Goal: Transaction & Acquisition: Purchase product/service

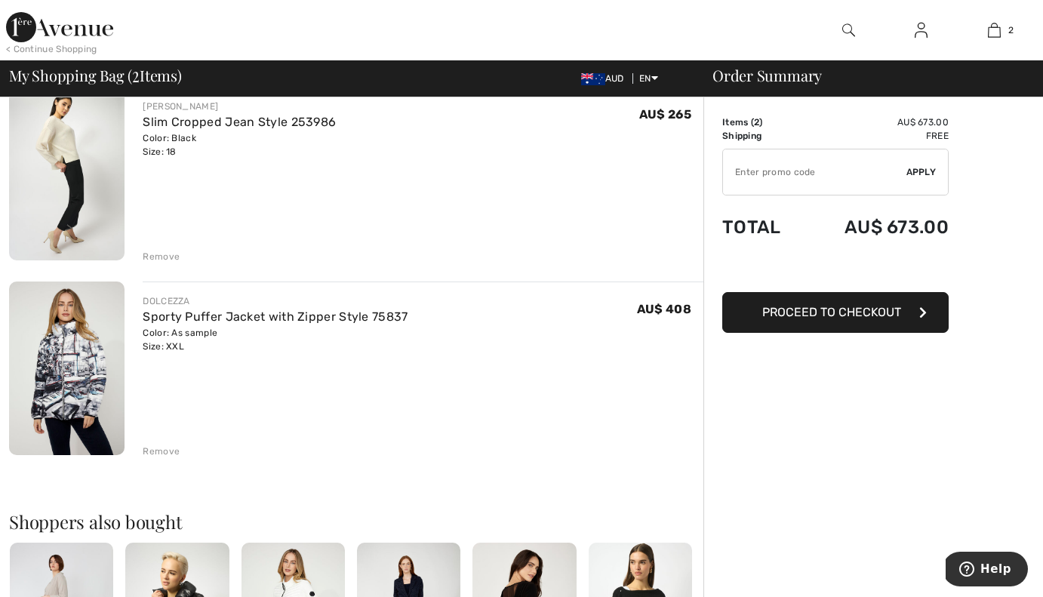
scroll to position [140, 0]
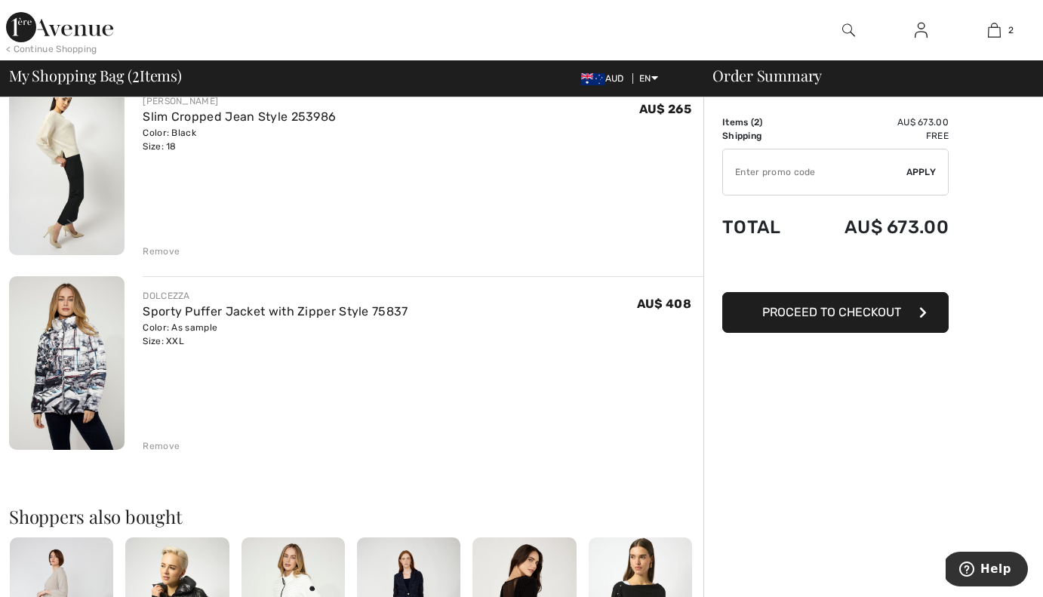
click at [168, 447] on div "Remove" at bounding box center [161, 446] width 37 height 14
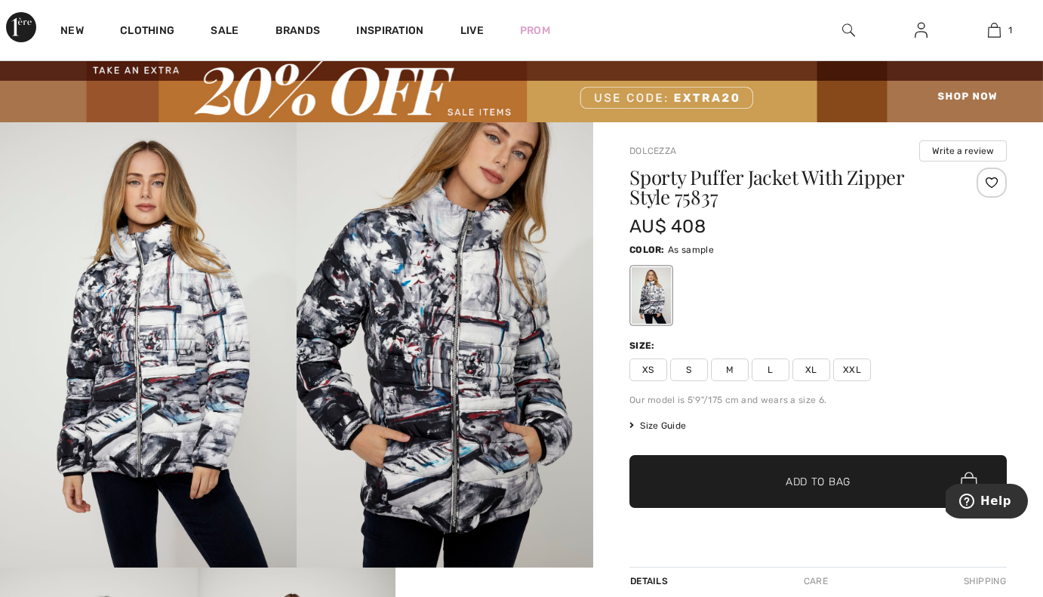
click at [853, 369] on span "XXL" at bounding box center [852, 369] width 38 height 23
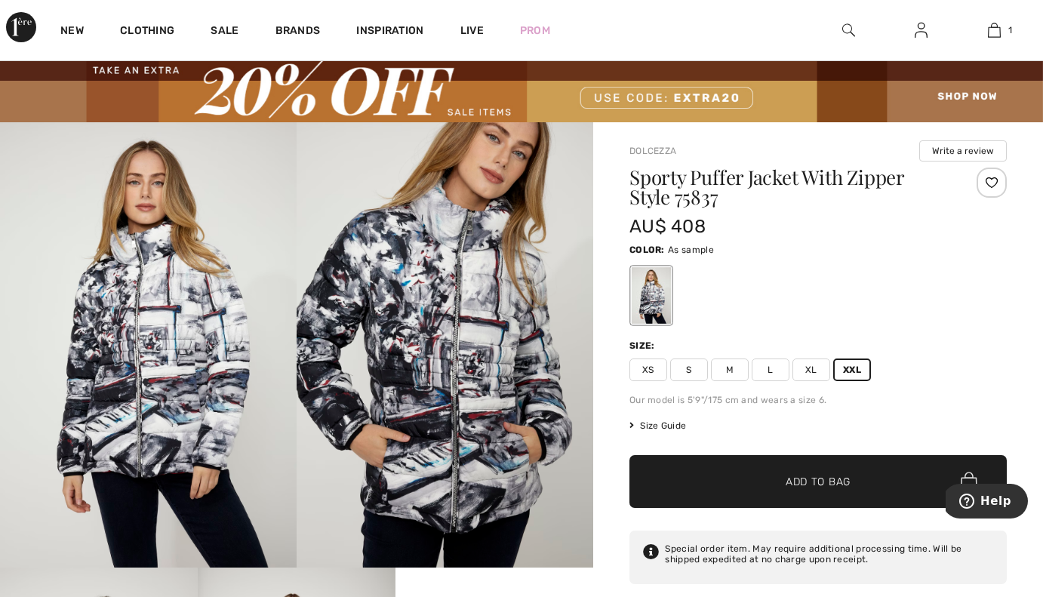
click at [792, 477] on span "Add to Bag" at bounding box center [817, 482] width 65 height 16
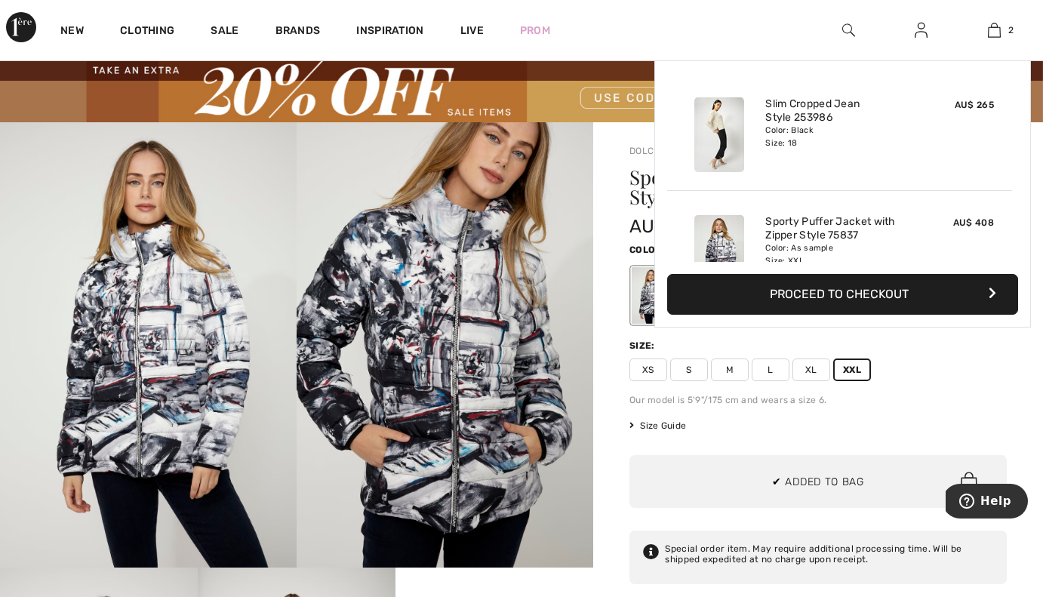
scroll to position [47, 0]
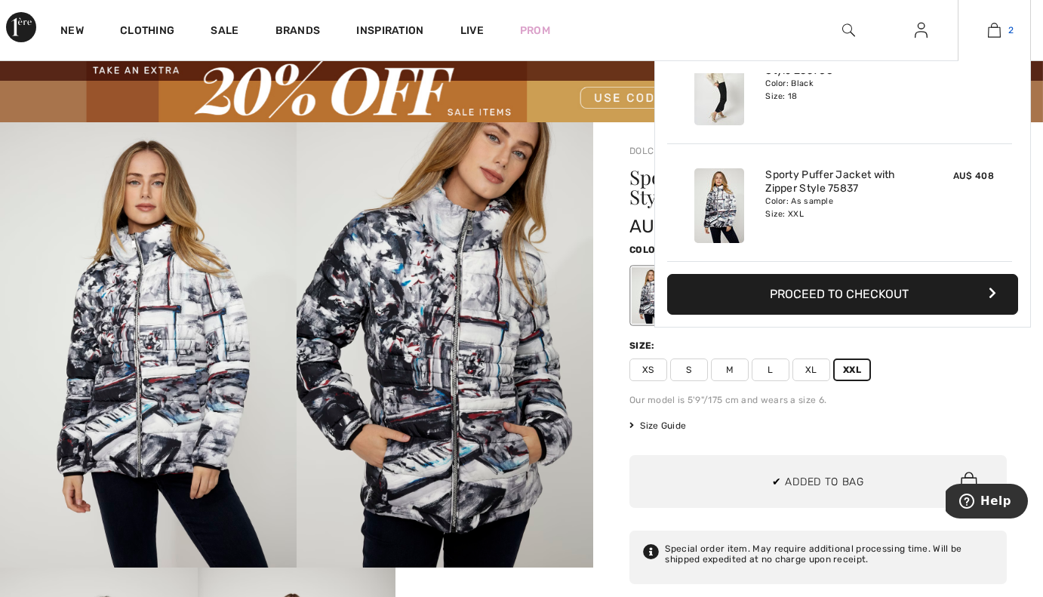
click at [998, 36] on img at bounding box center [994, 30] width 13 height 18
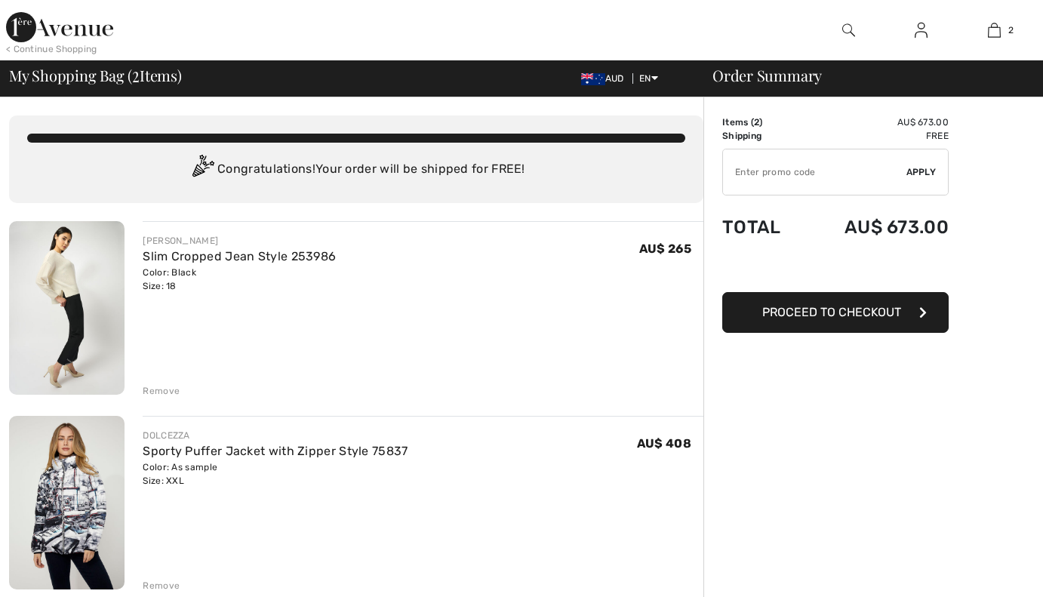
click at [785, 164] on input "TEXT" at bounding box center [814, 171] width 183 height 45
type input "EXTRA20"
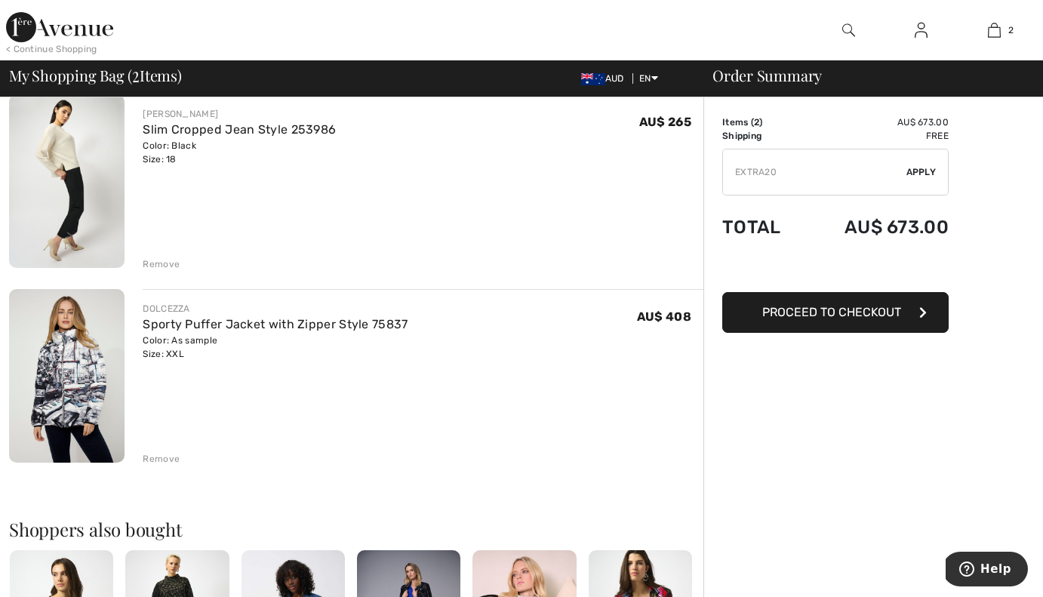
scroll to position [128, 0]
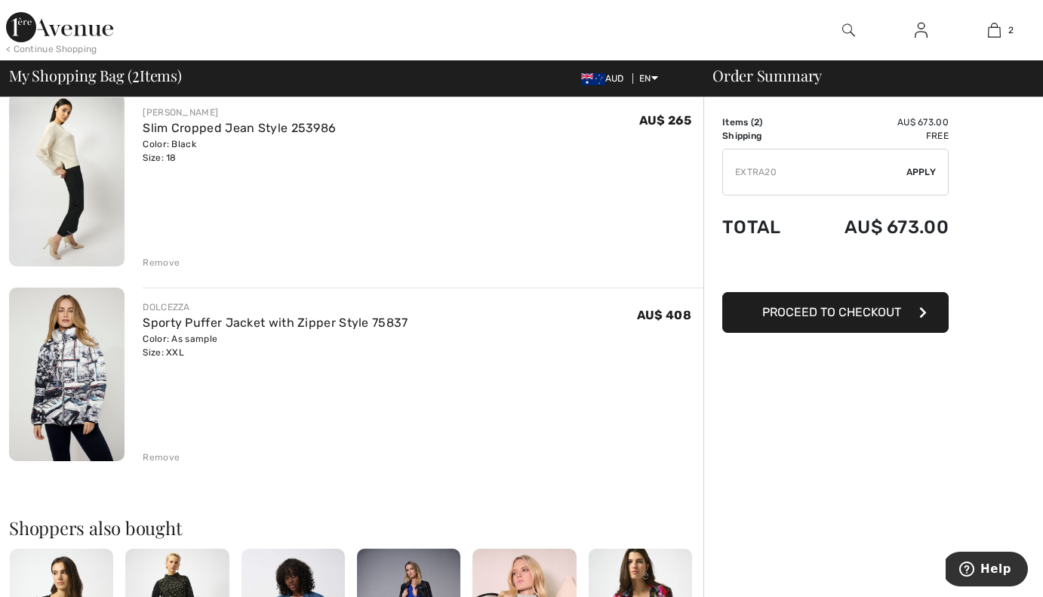
click at [917, 172] on span "Apply" at bounding box center [921, 172] width 30 height 14
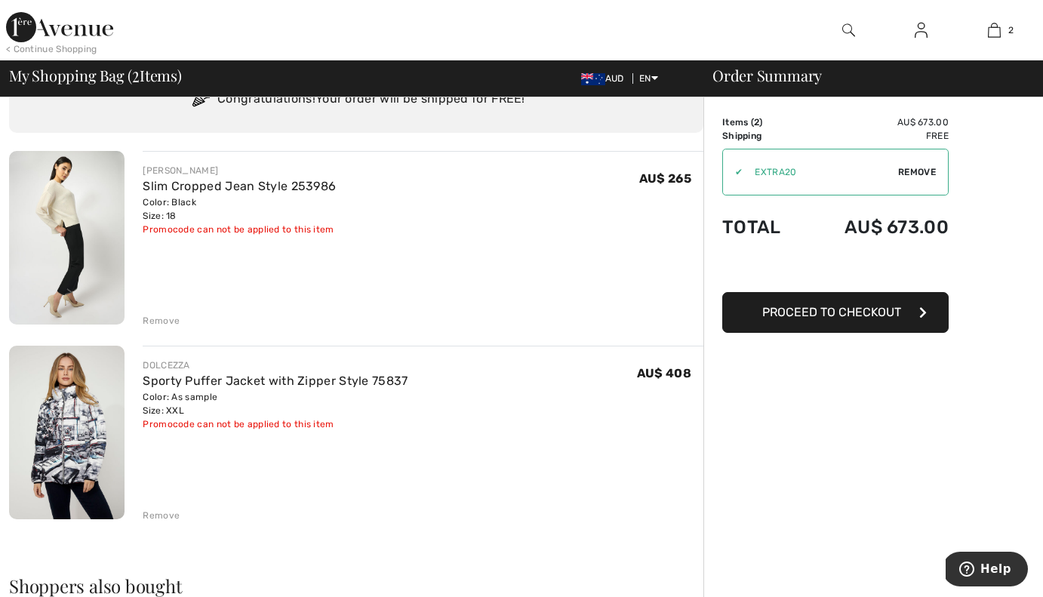
scroll to position [71, 0]
click at [167, 321] on div "Remove" at bounding box center [161, 320] width 37 height 14
